Goal: Task Accomplishment & Management: Manage account settings

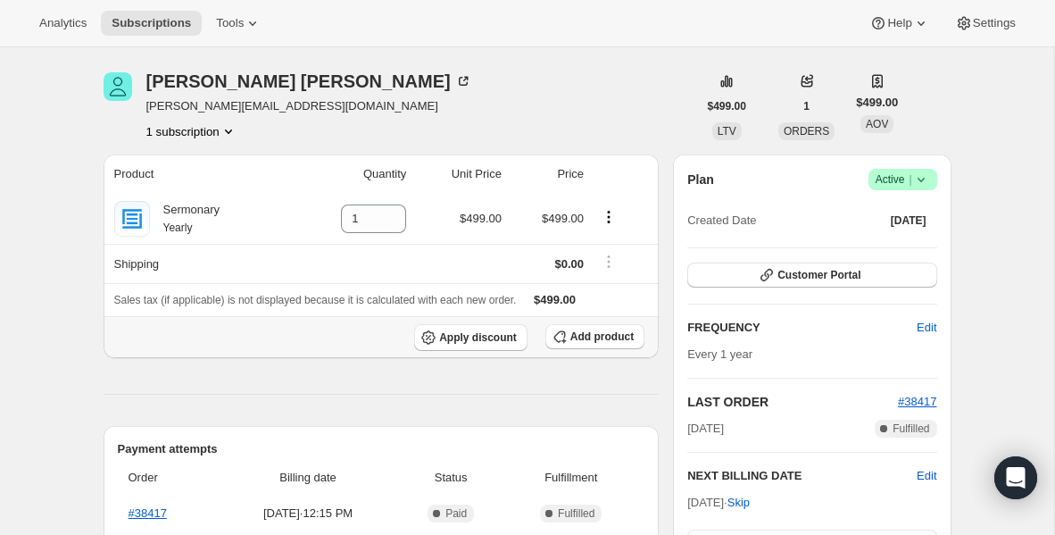
scroll to position [56, 0]
click at [454, 84] on icon at bounding box center [463, 82] width 18 height 18
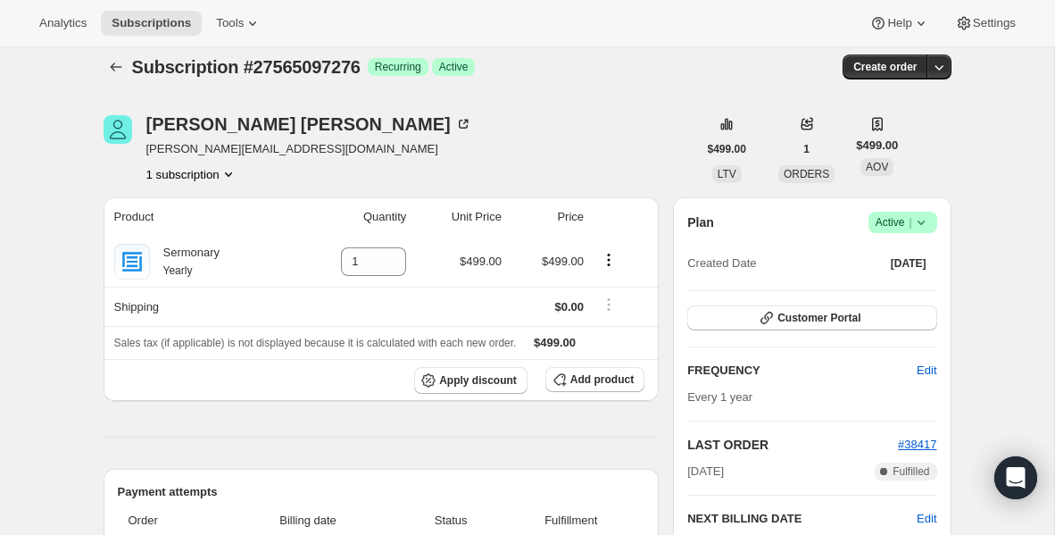
scroll to position [0, 0]
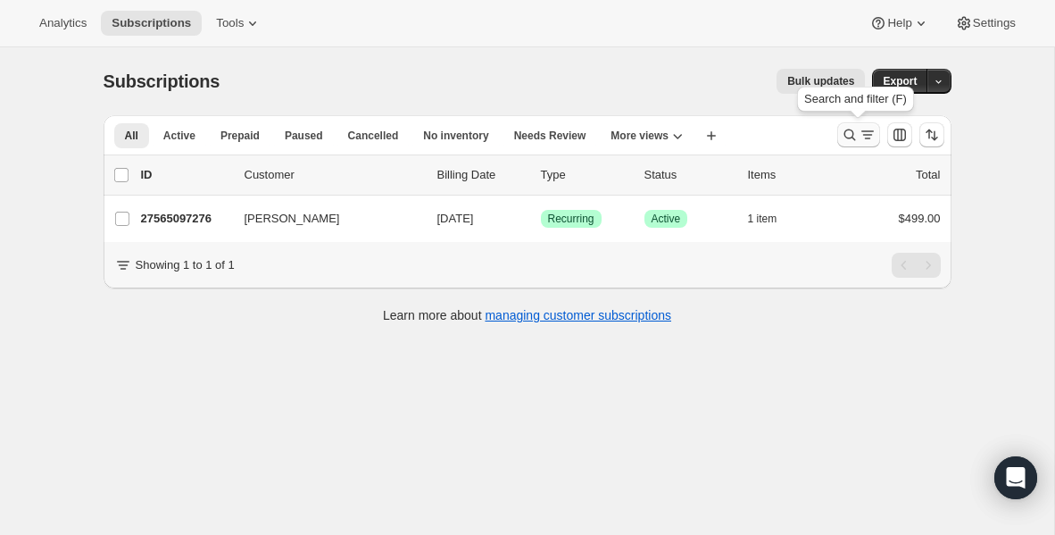
click at [845, 144] on button "Search and filter results" at bounding box center [858, 134] width 43 height 25
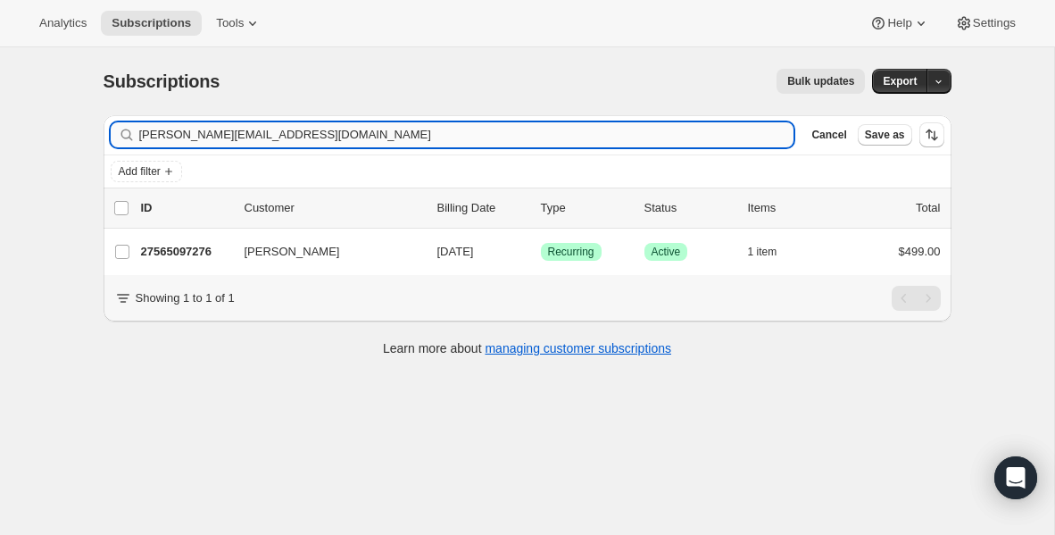
click at [323, 137] on input "[PERSON_NAME][EMAIL_ADDRESS][DOMAIN_NAME]" at bounding box center [466, 134] width 655 height 25
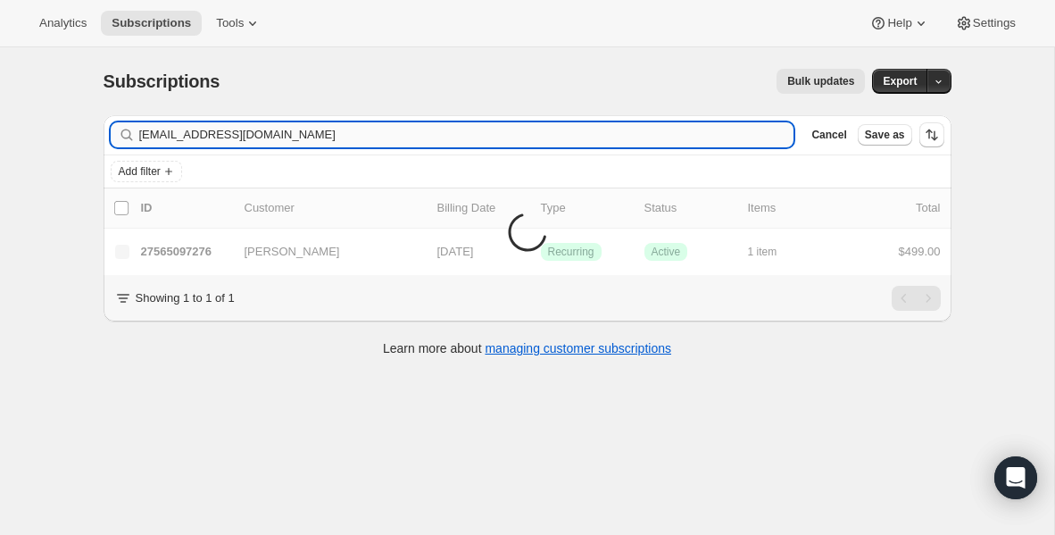
type input "[EMAIL_ADDRESS][DOMAIN_NAME]"
